Goal: Information Seeking & Learning: Learn about a topic

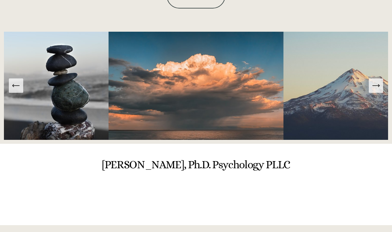
scroll to position [1212, 0]
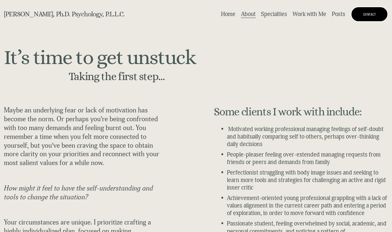
click at [273, 18] on span "Specialties" at bounding box center [274, 14] width 26 height 8
click at [0, 0] on span "Relationships" at bounding box center [0, 0] width 0 height 0
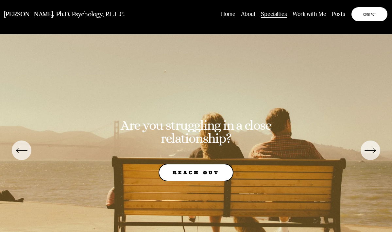
click at [225, 19] on link "Home" at bounding box center [228, 14] width 14 height 9
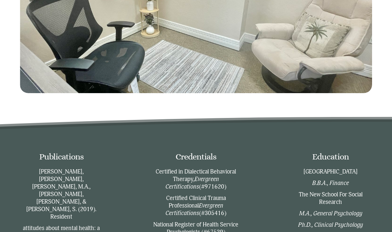
scroll to position [1065, 0]
